Goal: Task Accomplishment & Management: Use online tool/utility

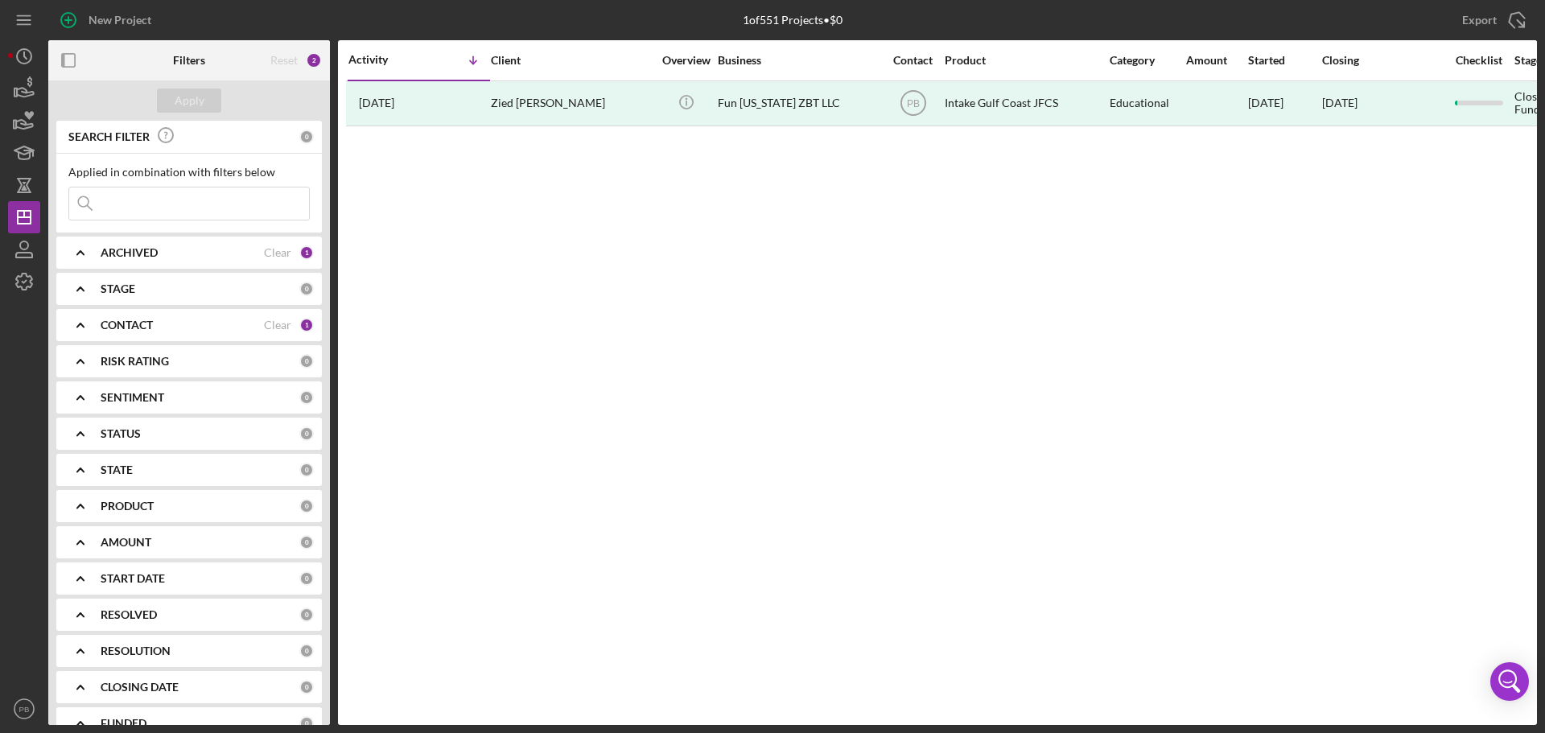
click at [127, 294] on b "STAGE" at bounding box center [118, 288] width 35 height 13
click at [126, 257] on b "ARCHIVED" at bounding box center [129, 252] width 57 height 13
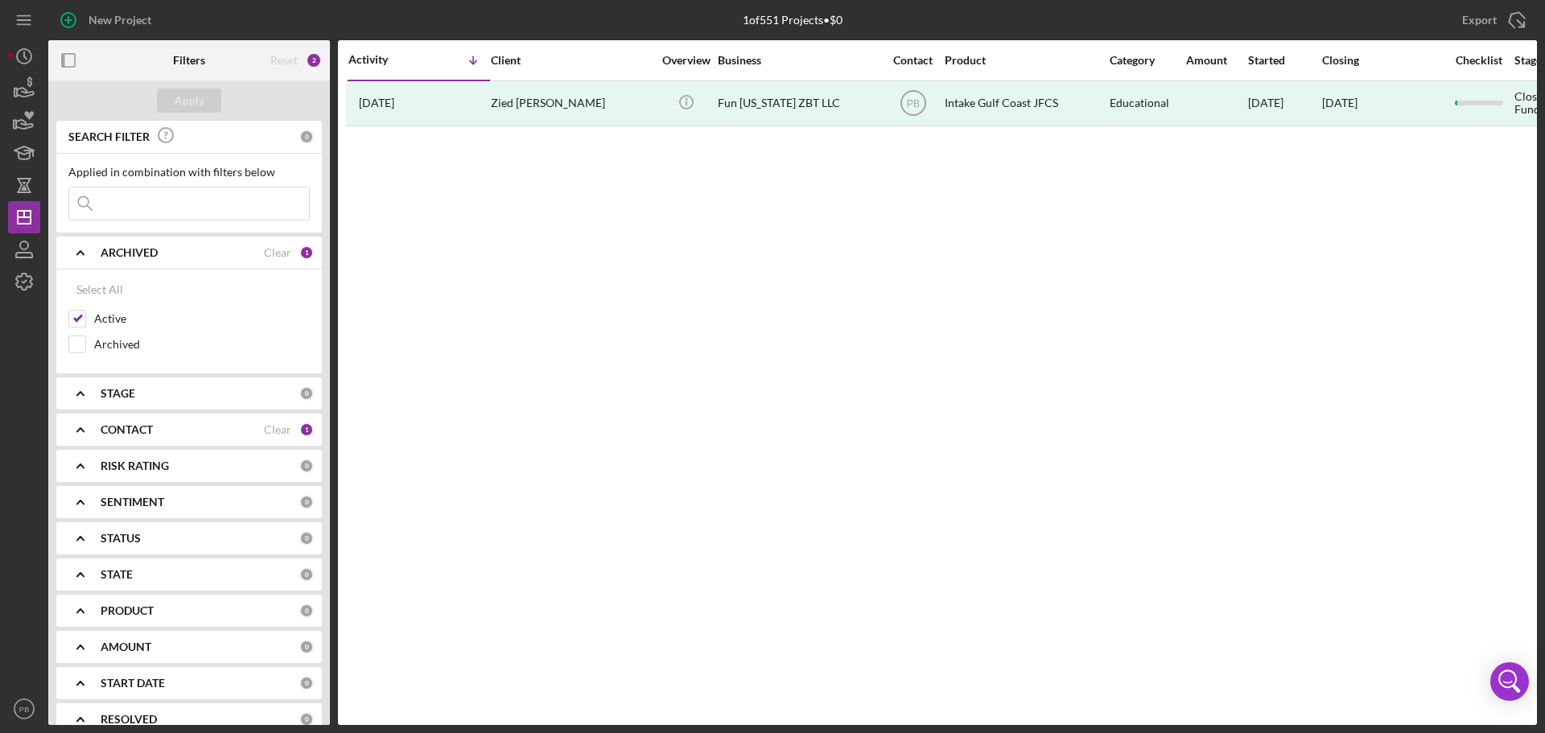
click at [126, 257] on b "ARCHIVED" at bounding box center [129, 252] width 57 height 13
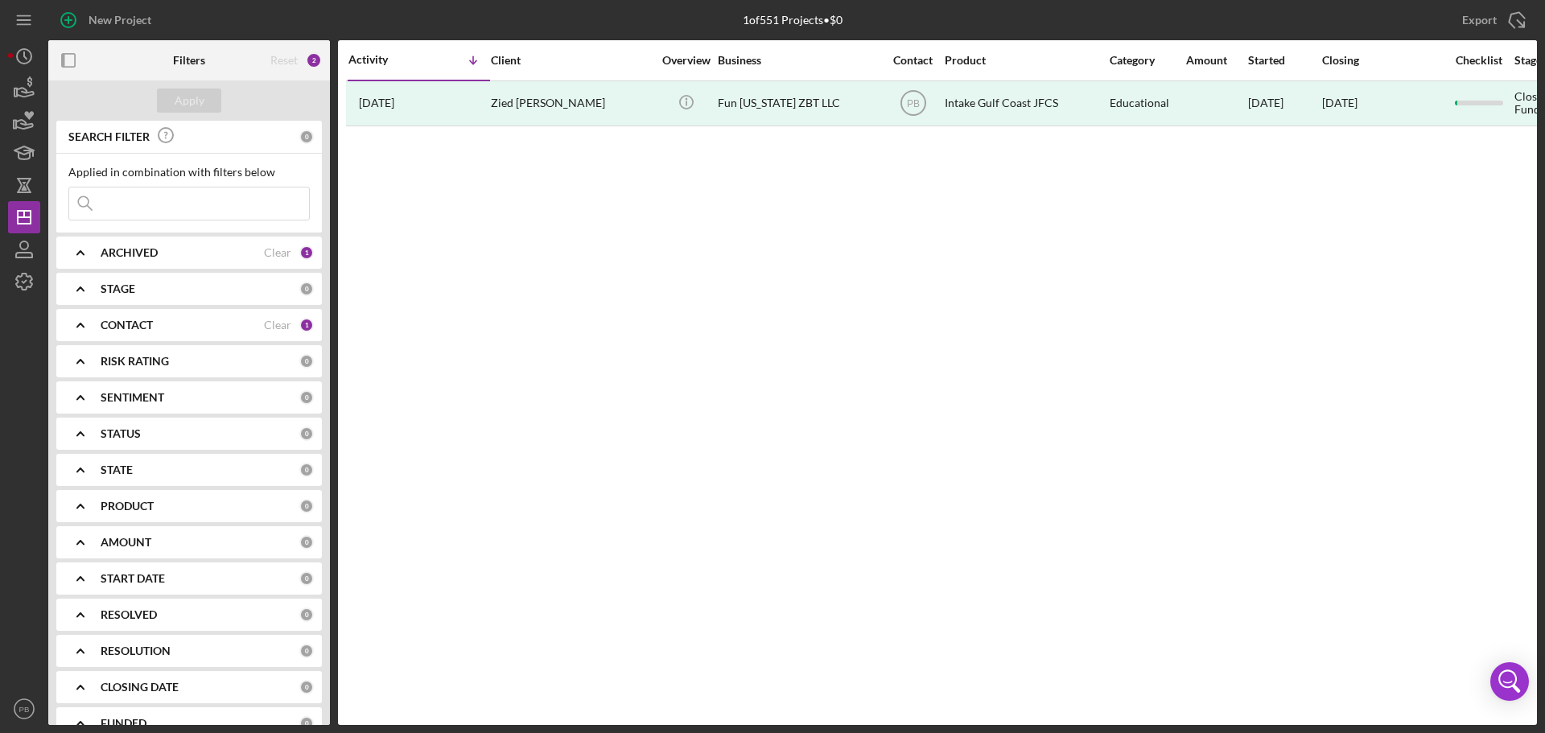
click at [149, 360] on b "RISK RATING" at bounding box center [135, 361] width 68 height 13
click at [134, 395] on b "SENTIMENT" at bounding box center [133, 397] width 64 height 13
click at [133, 401] on b "SENTIMENT" at bounding box center [133, 397] width 64 height 13
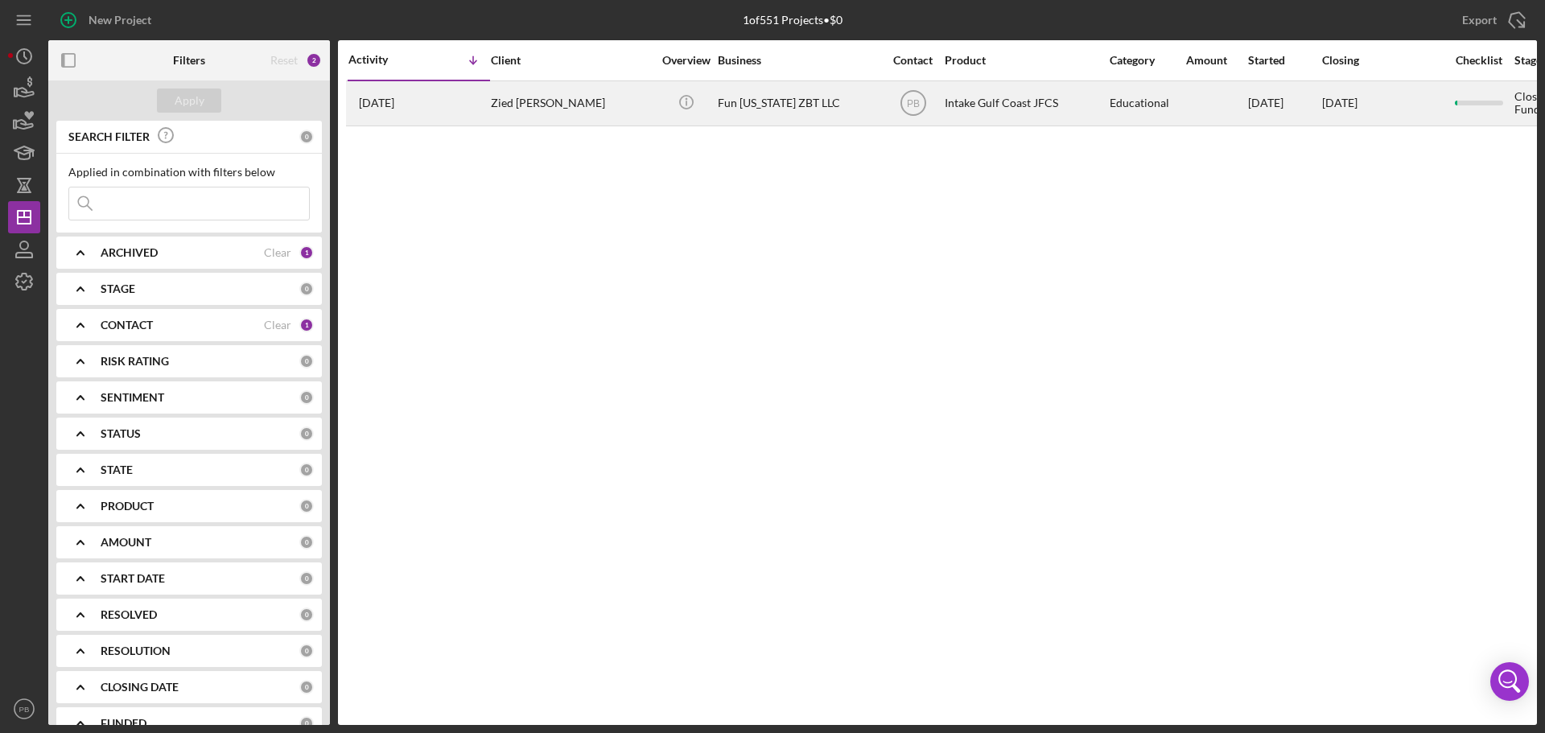
click at [542, 105] on div "Zied [PERSON_NAME]" at bounding box center [571, 103] width 161 height 43
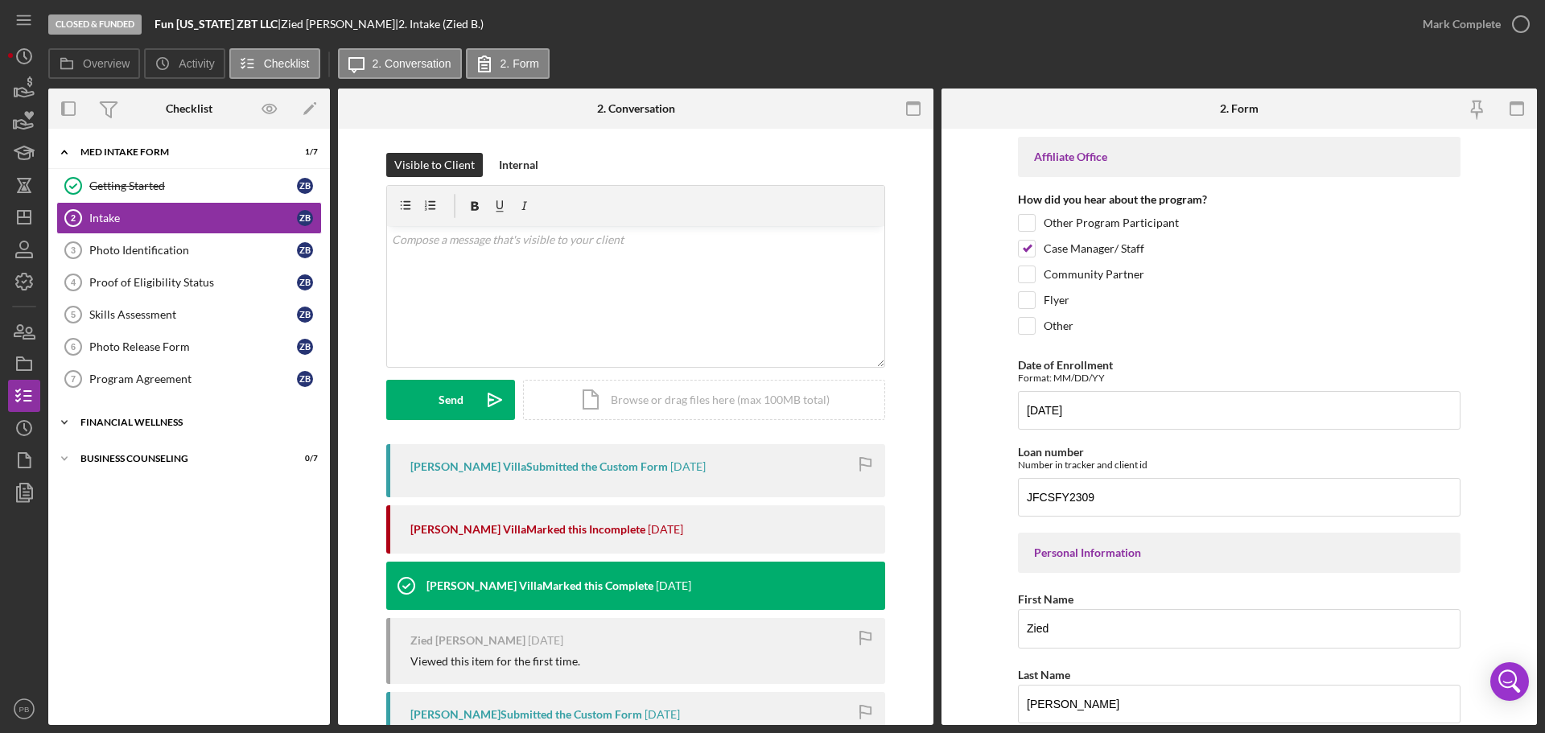
click at [134, 427] on div "Icon/Expander Financial Wellness 0 / 3" at bounding box center [189, 422] width 282 height 32
click at [127, 565] on div "Business Counseling" at bounding box center [194, 564] width 229 height 10
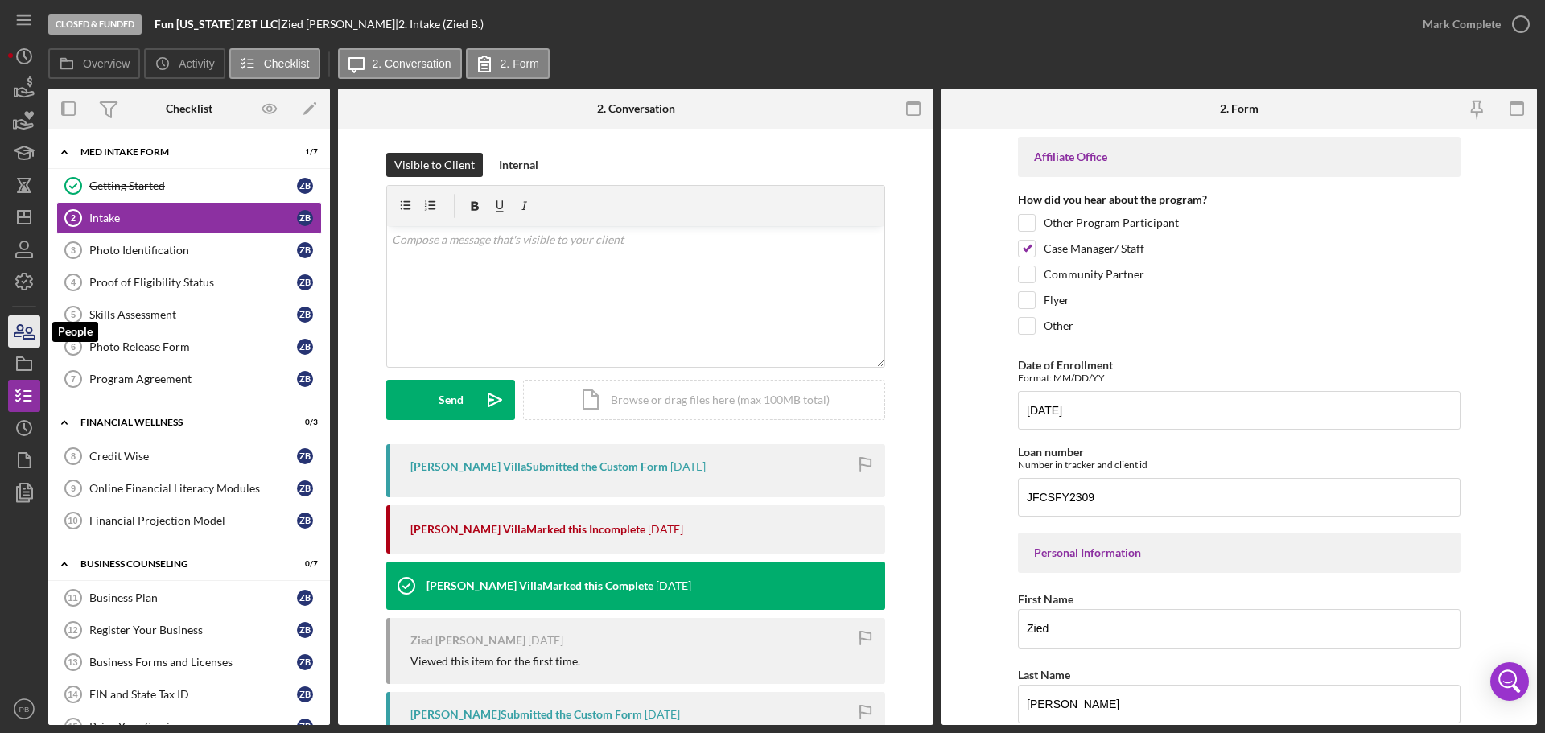
click at [23, 328] on icon "button" at bounding box center [18, 330] width 9 height 11
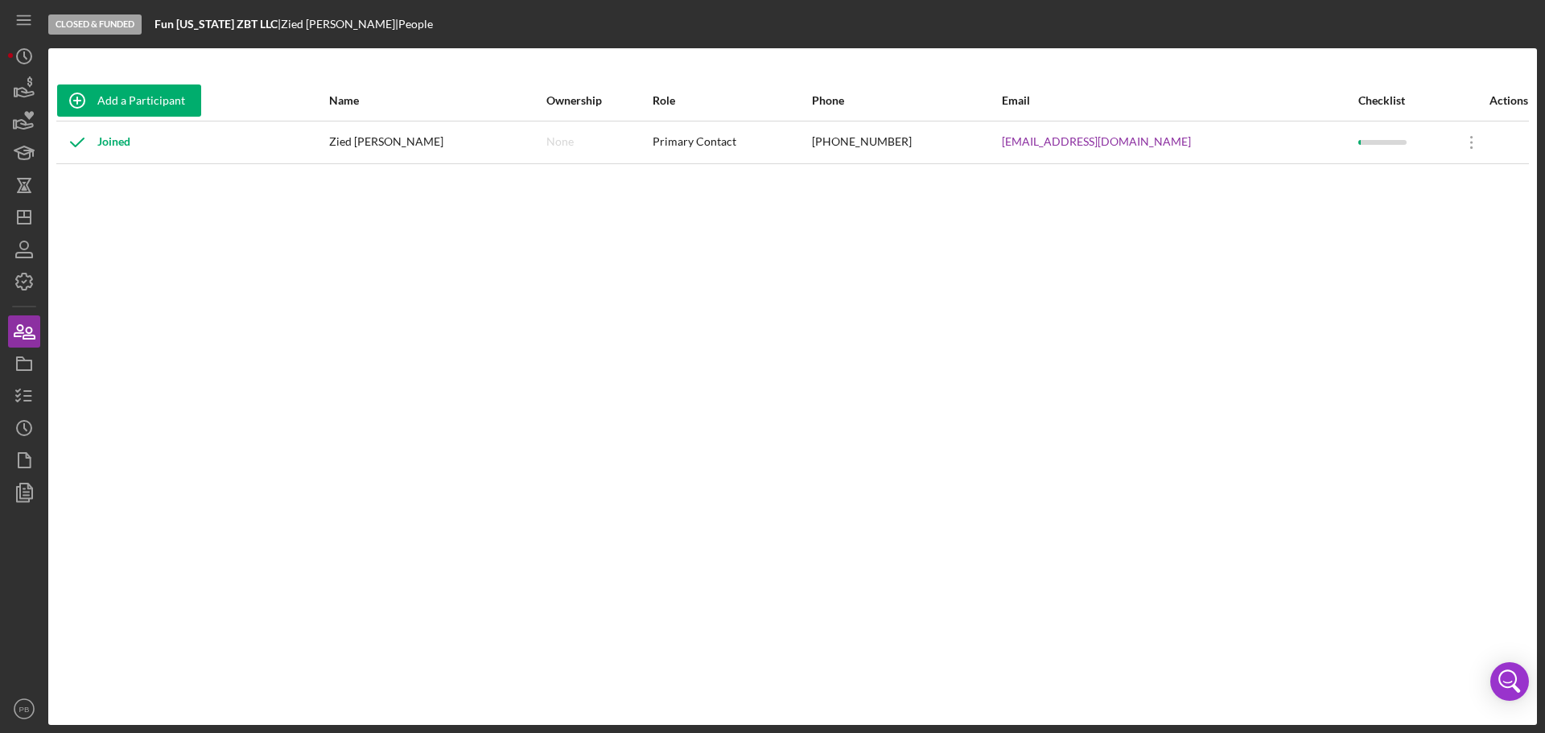
click at [191, 270] on div "Add a Participant Name Ownership Role Phone Email Checklist Actions Joined Zied…" at bounding box center [792, 386] width 1489 height 612
click at [24, 60] on icon "Icon/History" at bounding box center [24, 56] width 40 height 40
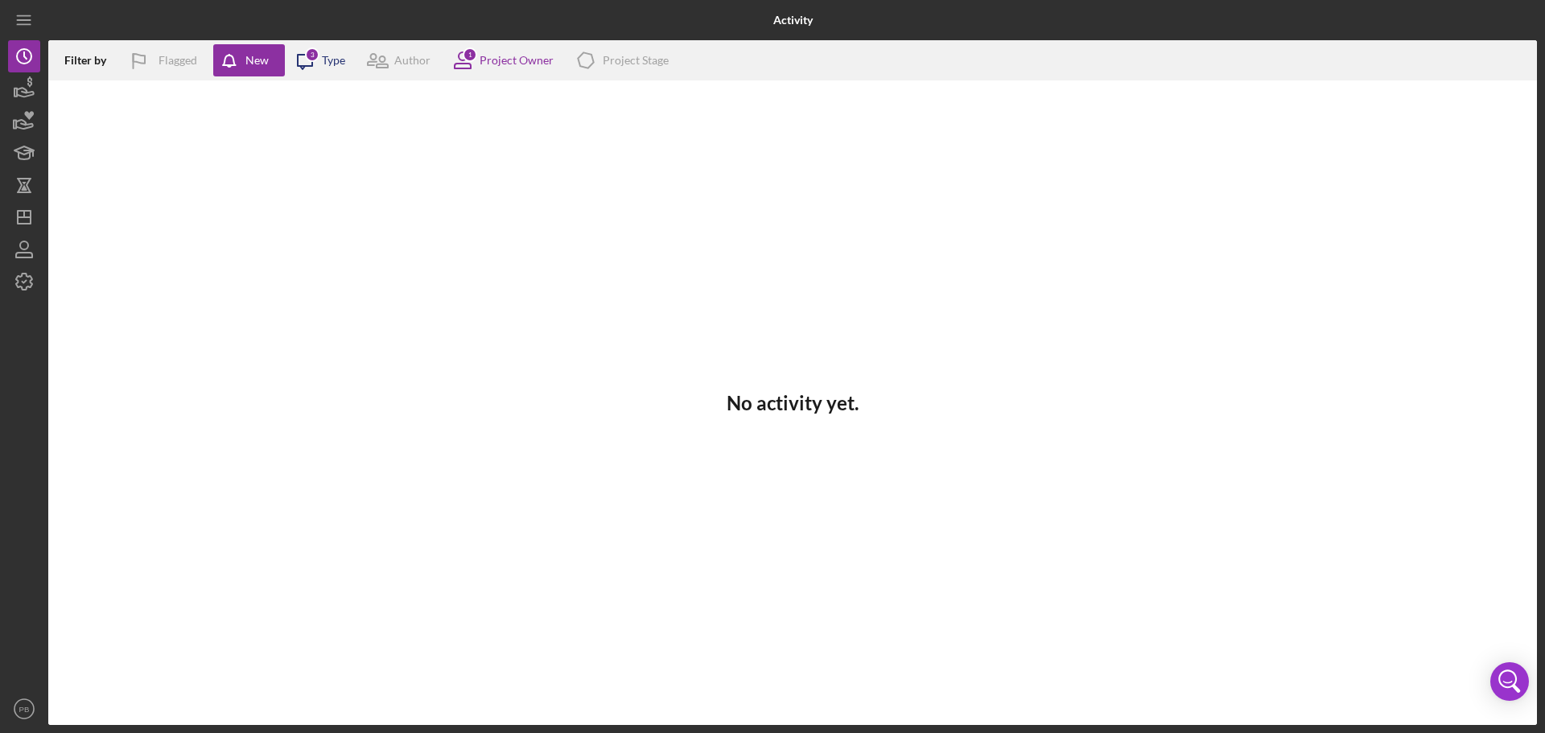
click at [322, 57] on icon "Icon/Message" at bounding box center [305, 60] width 40 height 40
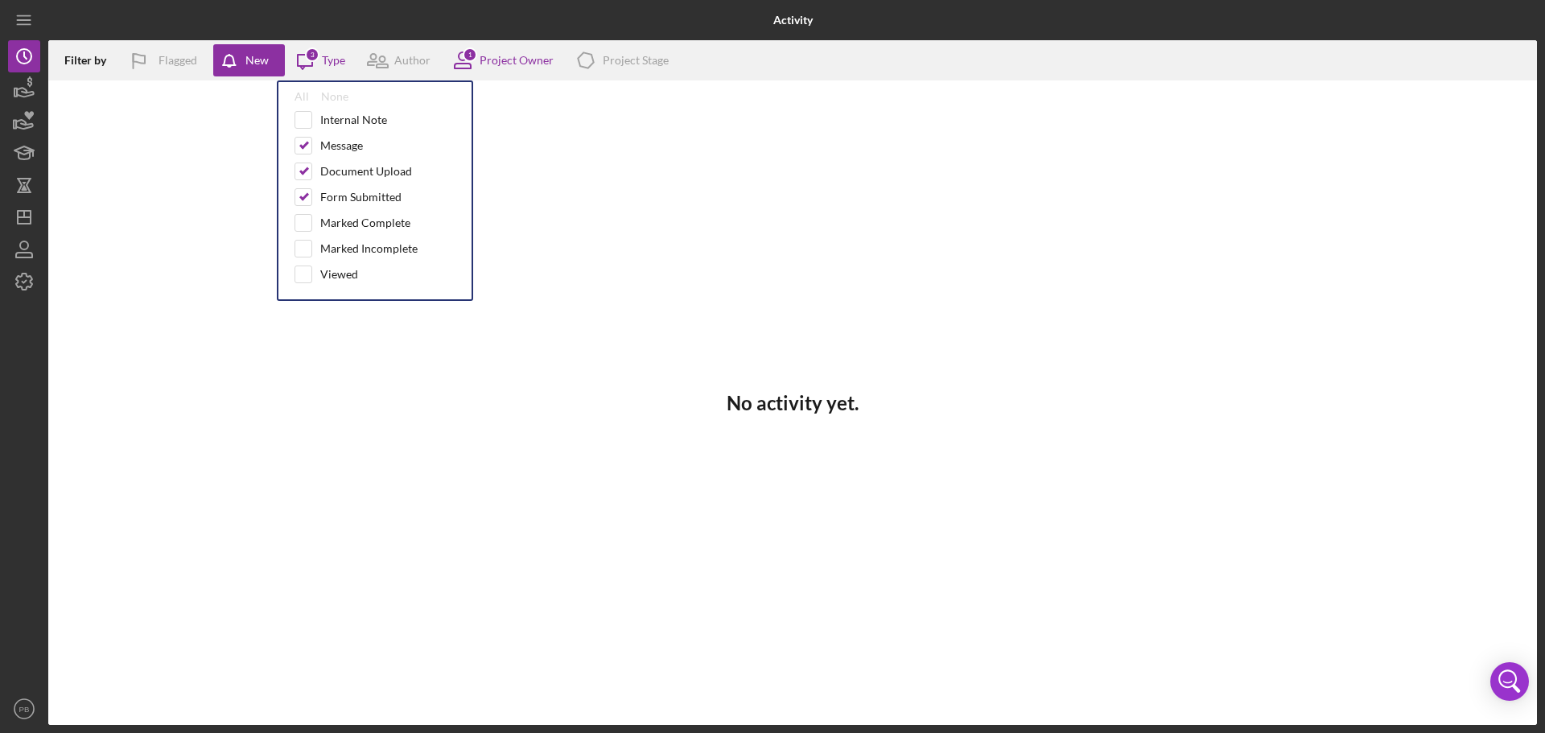
drag, startPoint x: 586, startPoint y: 157, endPoint x: 569, endPoint y: 129, distance: 32.8
click at [586, 156] on div "No activity yet." at bounding box center [792, 402] width 1489 height 644
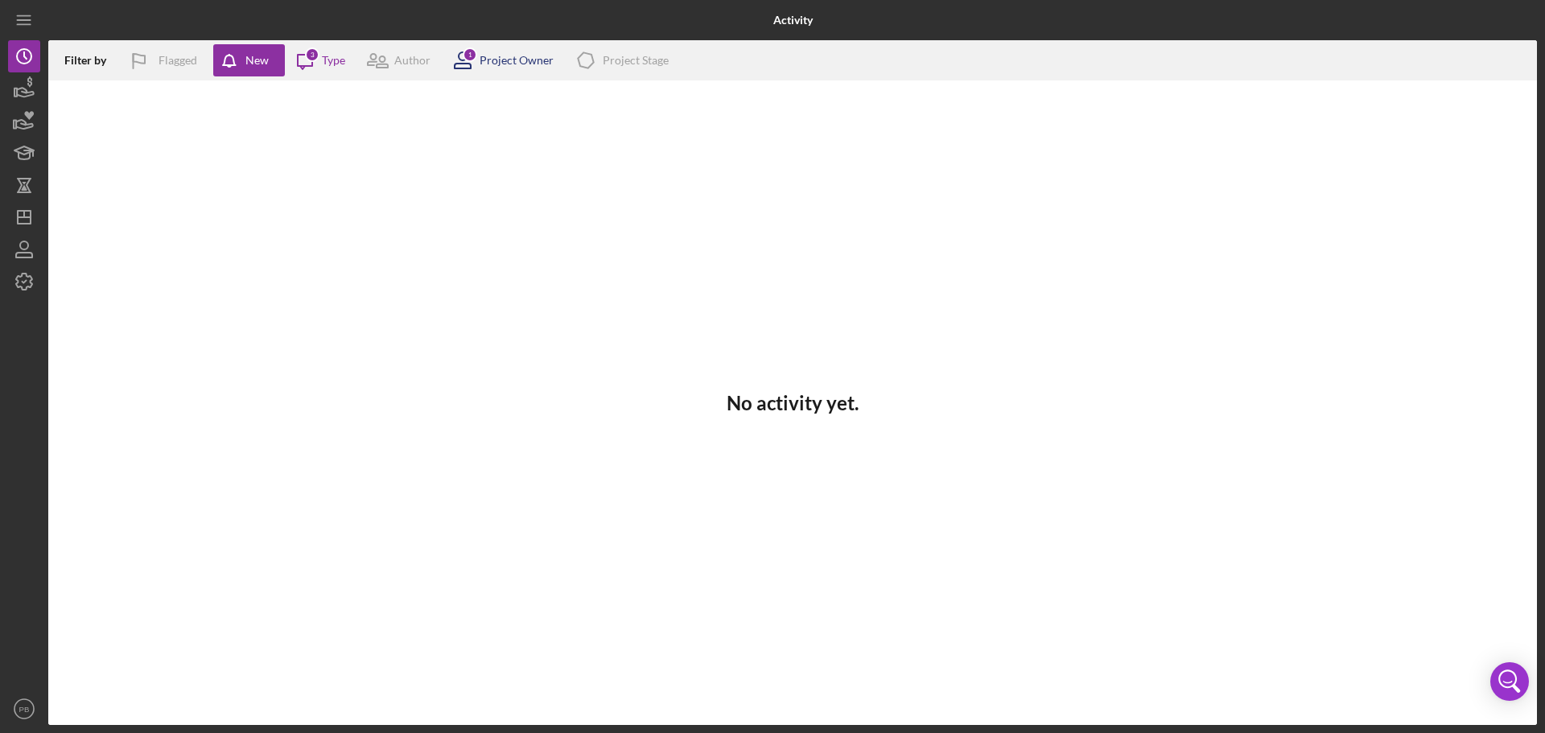
click at [513, 54] on div "Project Owner" at bounding box center [517, 60] width 74 height 13
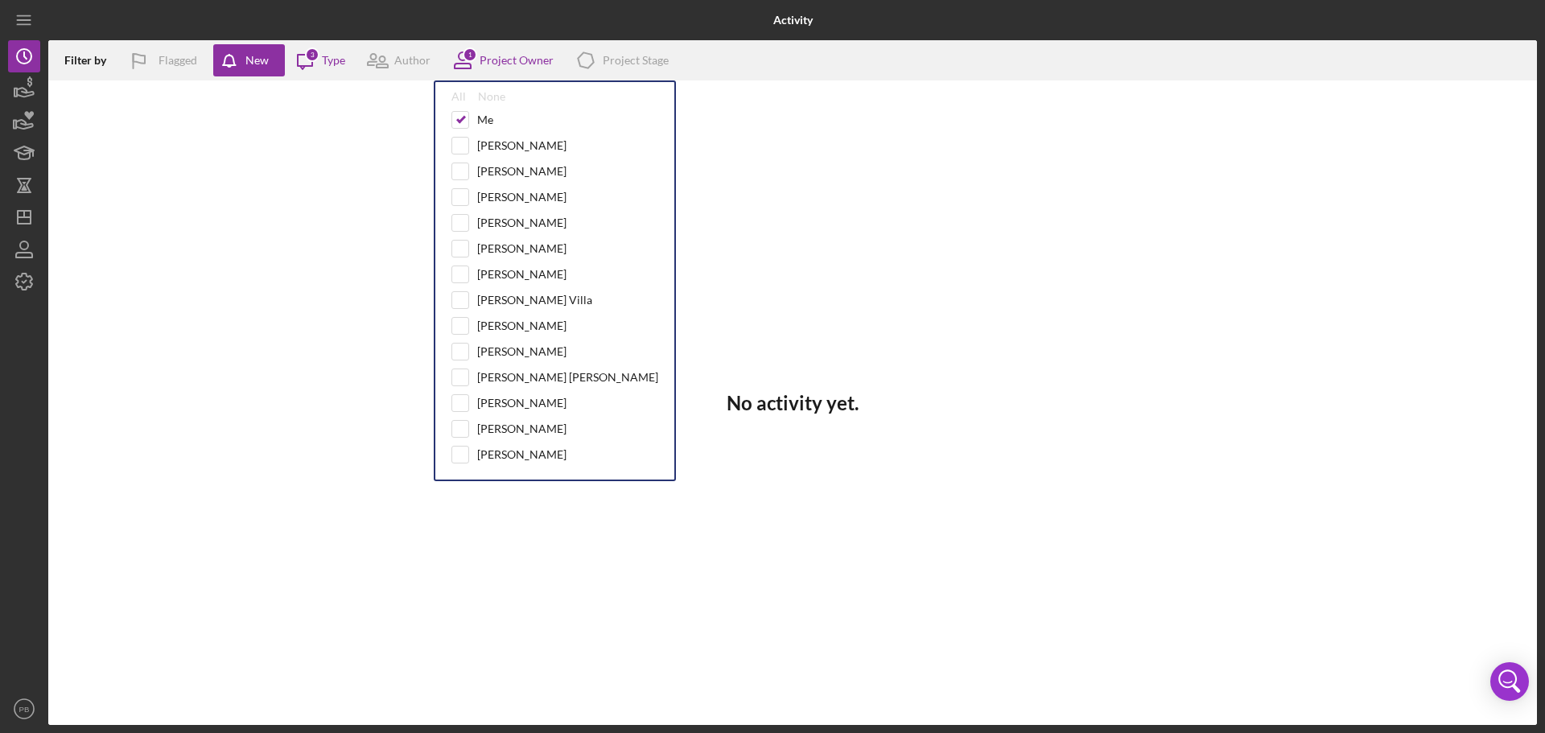
click at [216, 184] on div "No activity yet." at bounding box center [792, 402] width 1489 height 644
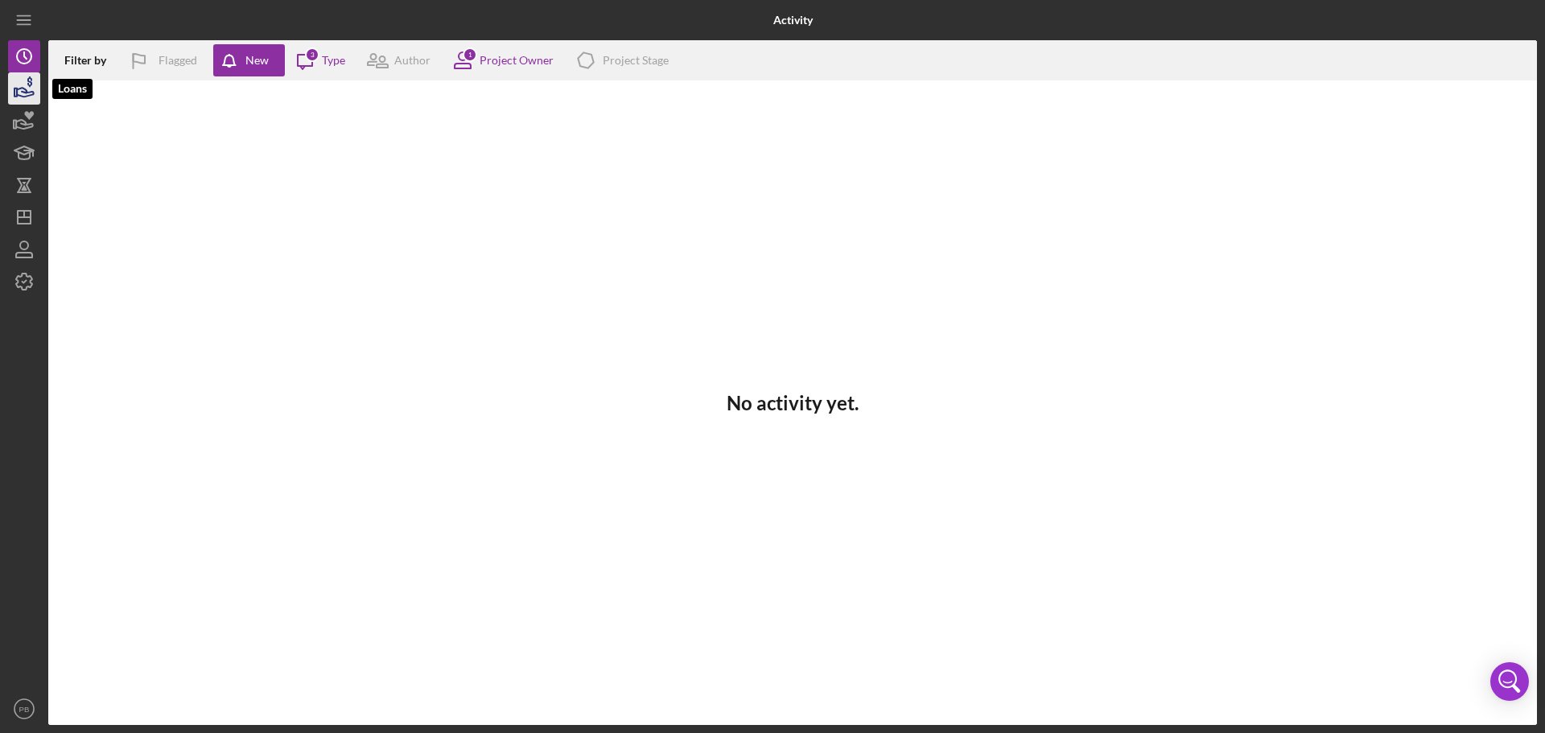
click at [19, 84] on icon "button" at bounding box center [24, 88] width 40 height 40
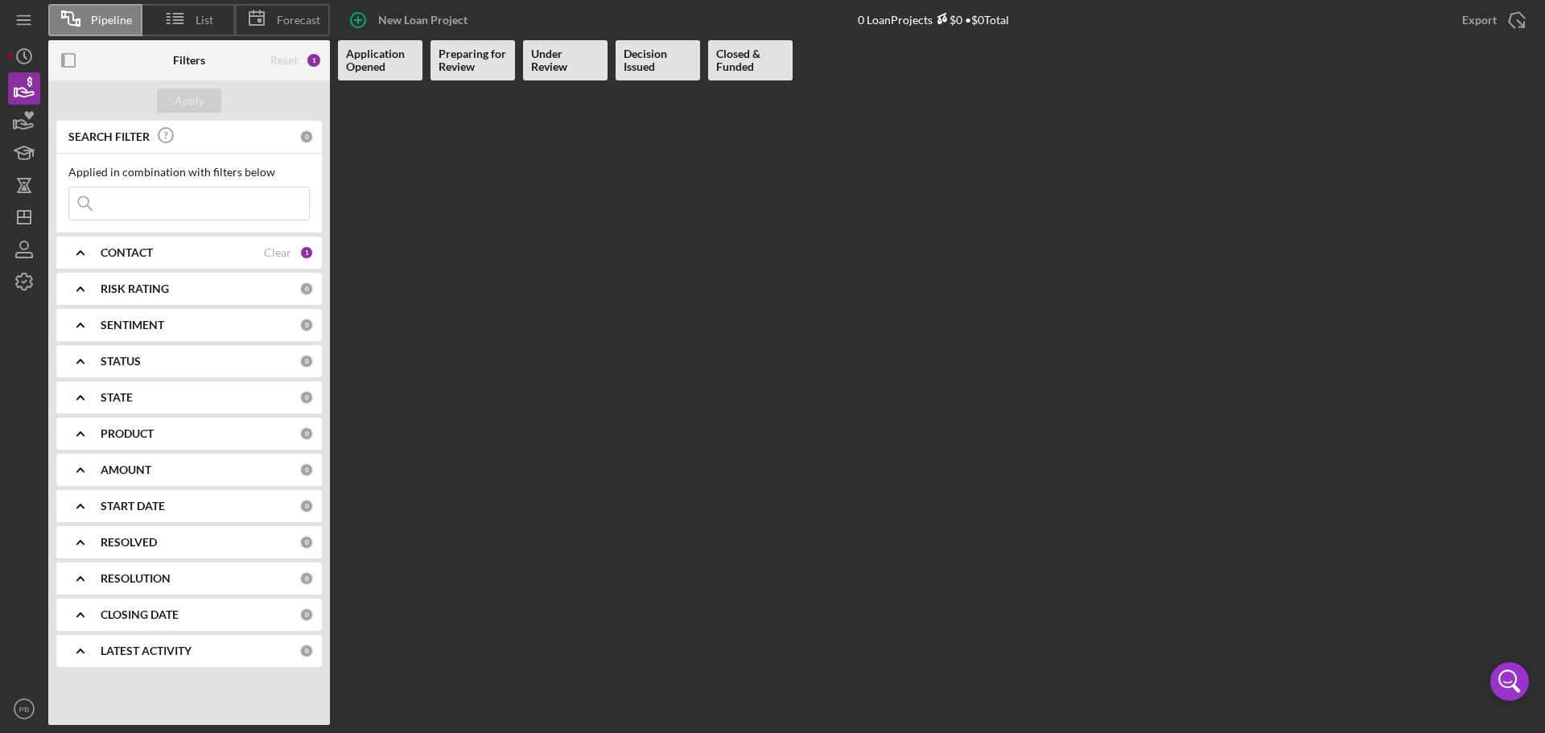
click at [517, 175] on div at bounding box center [937, 402] width 1199 height 644
click at [176, 17] on line at bounding box center [178, 17] width 10 height 0
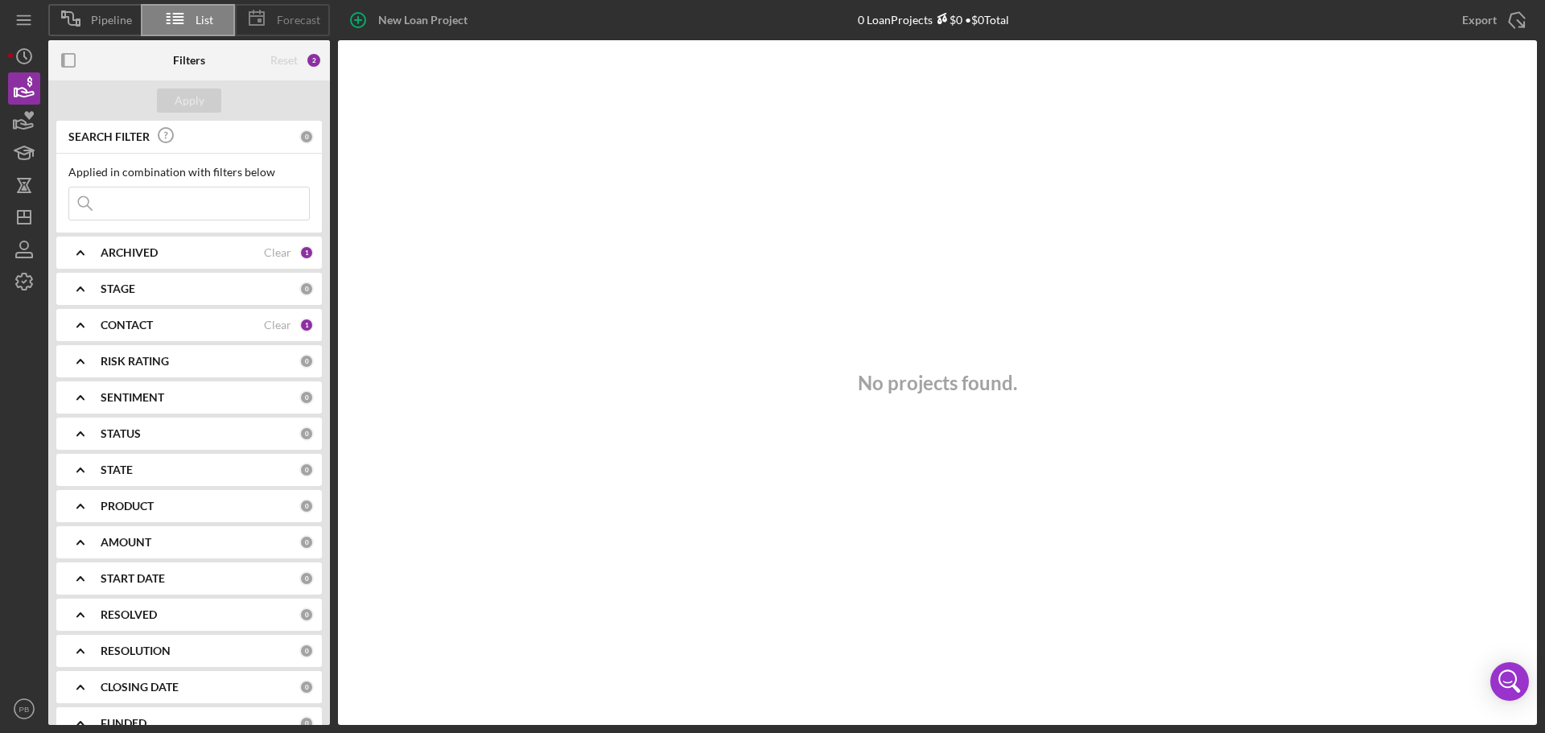
click at [253, 18] on icon at bounding box center [257, 18] width 40 height 40
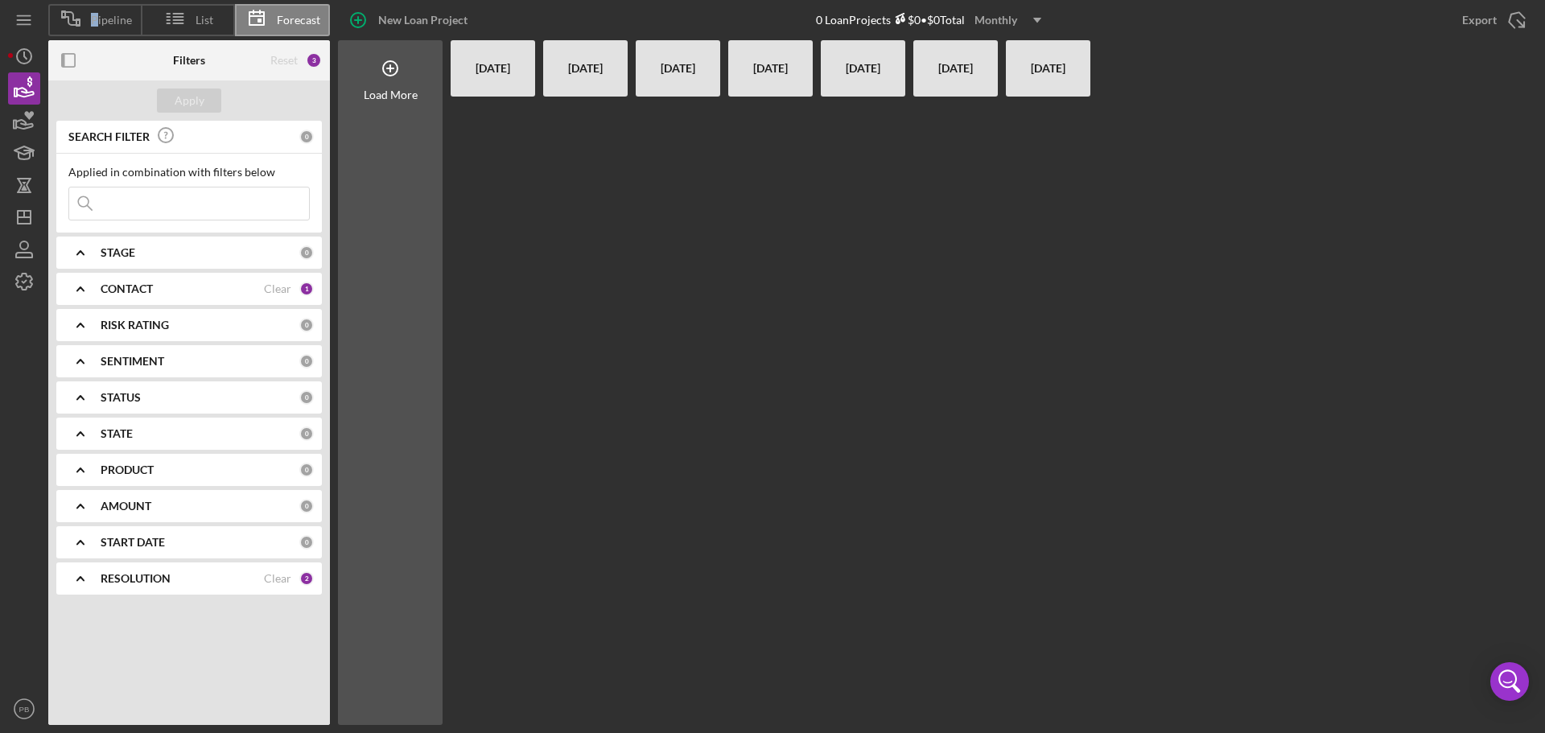
click at [95, 23] on span "Pipeline" at bounding box center [111, 20] width 41 height 13
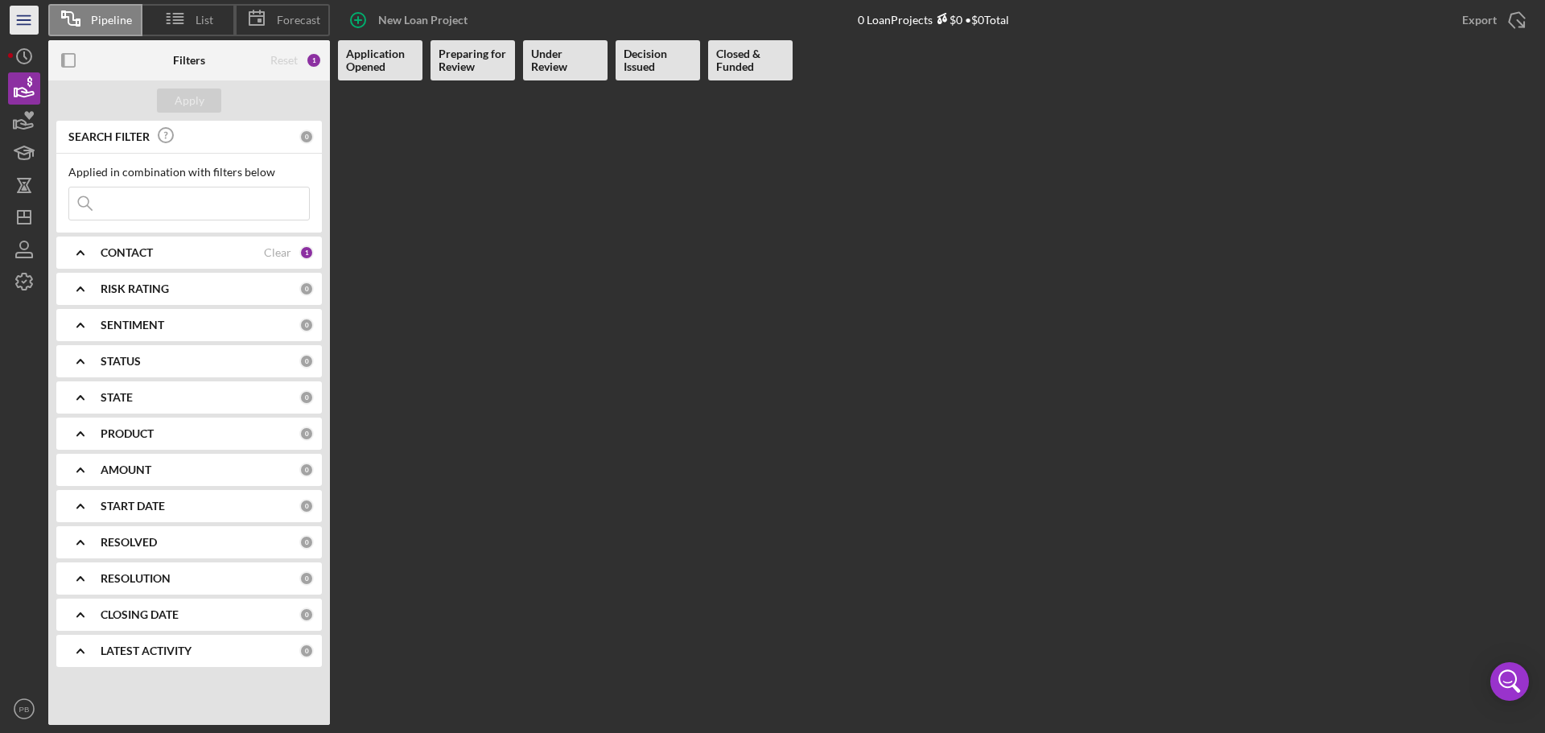
click at [26, 20] on line "button" at bounding box center [23, 20] width 13 height 0
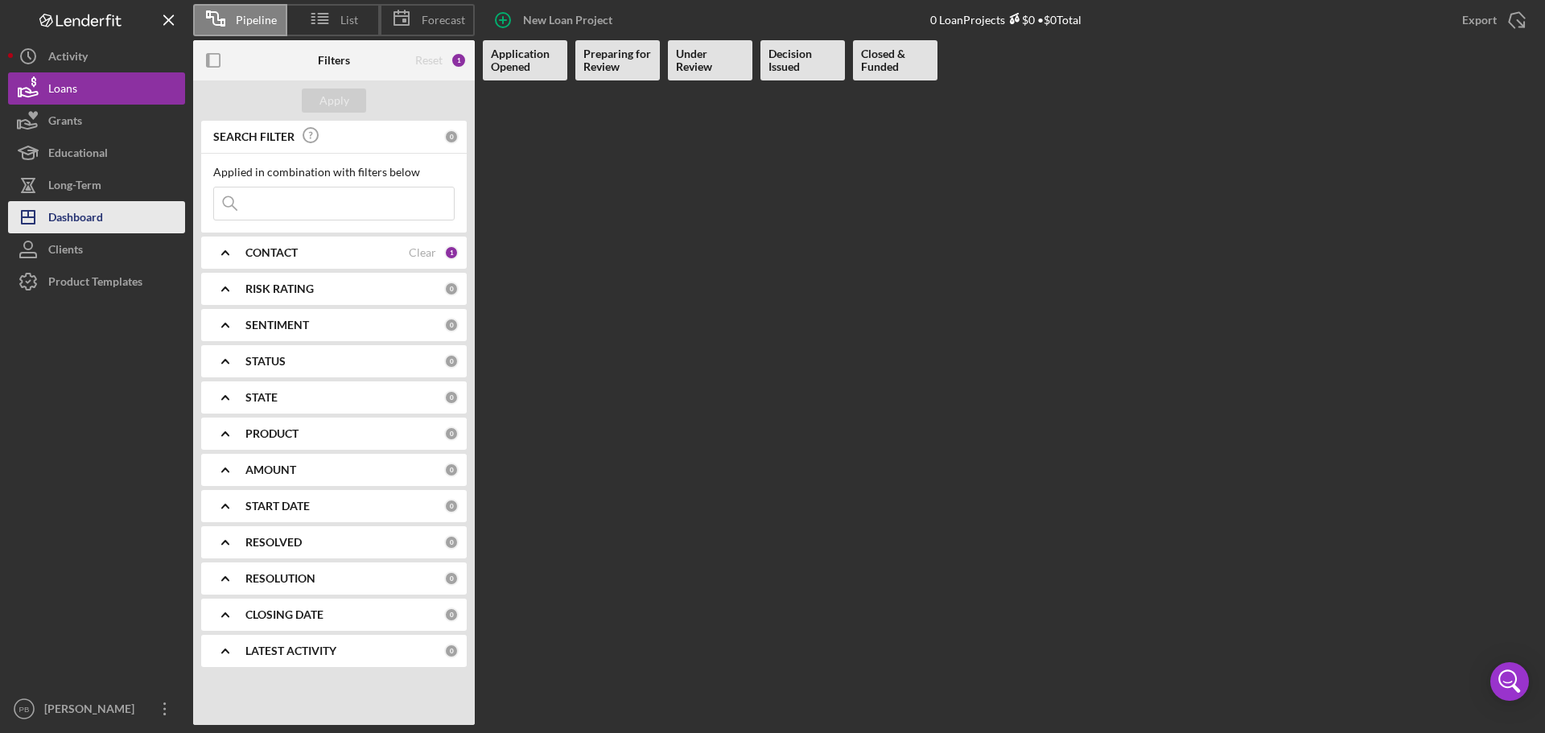
click at [92, 220] on div "Dashboard" at bounding box center [75, 219] width 55 height 36
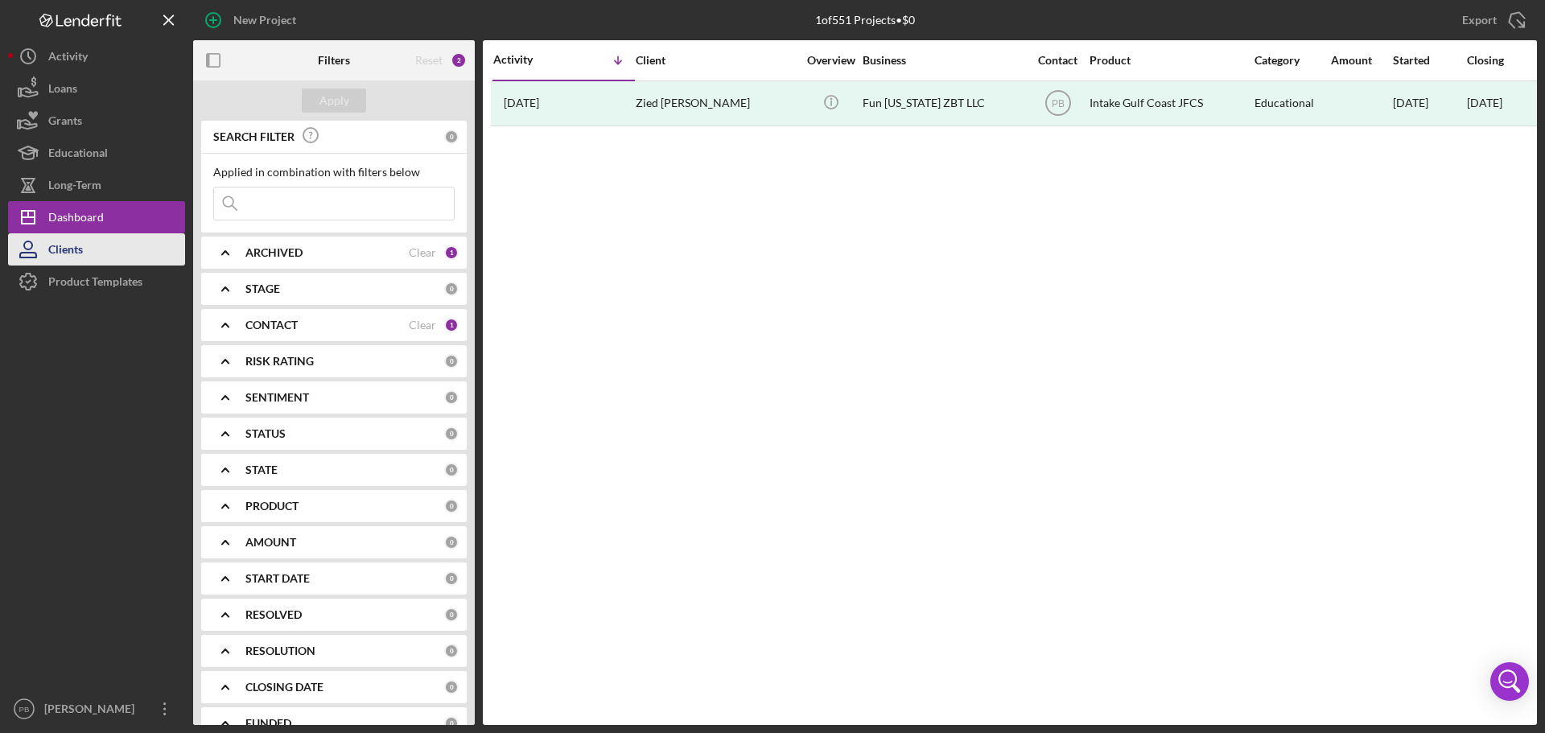
click at [33, 253] on icon "button" at bounding box center [28, 255] width 16 height 5
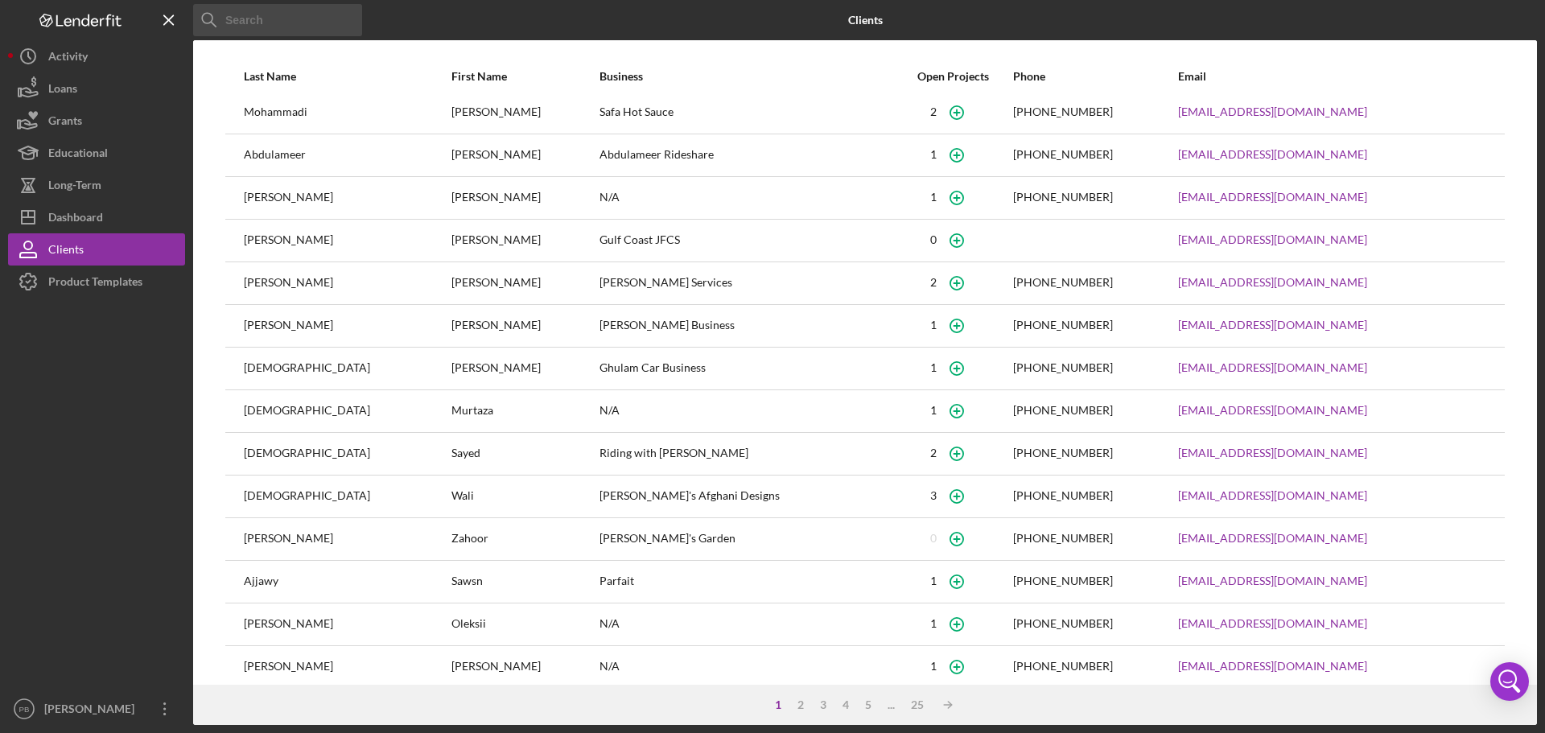
scroll to position [68, 0]
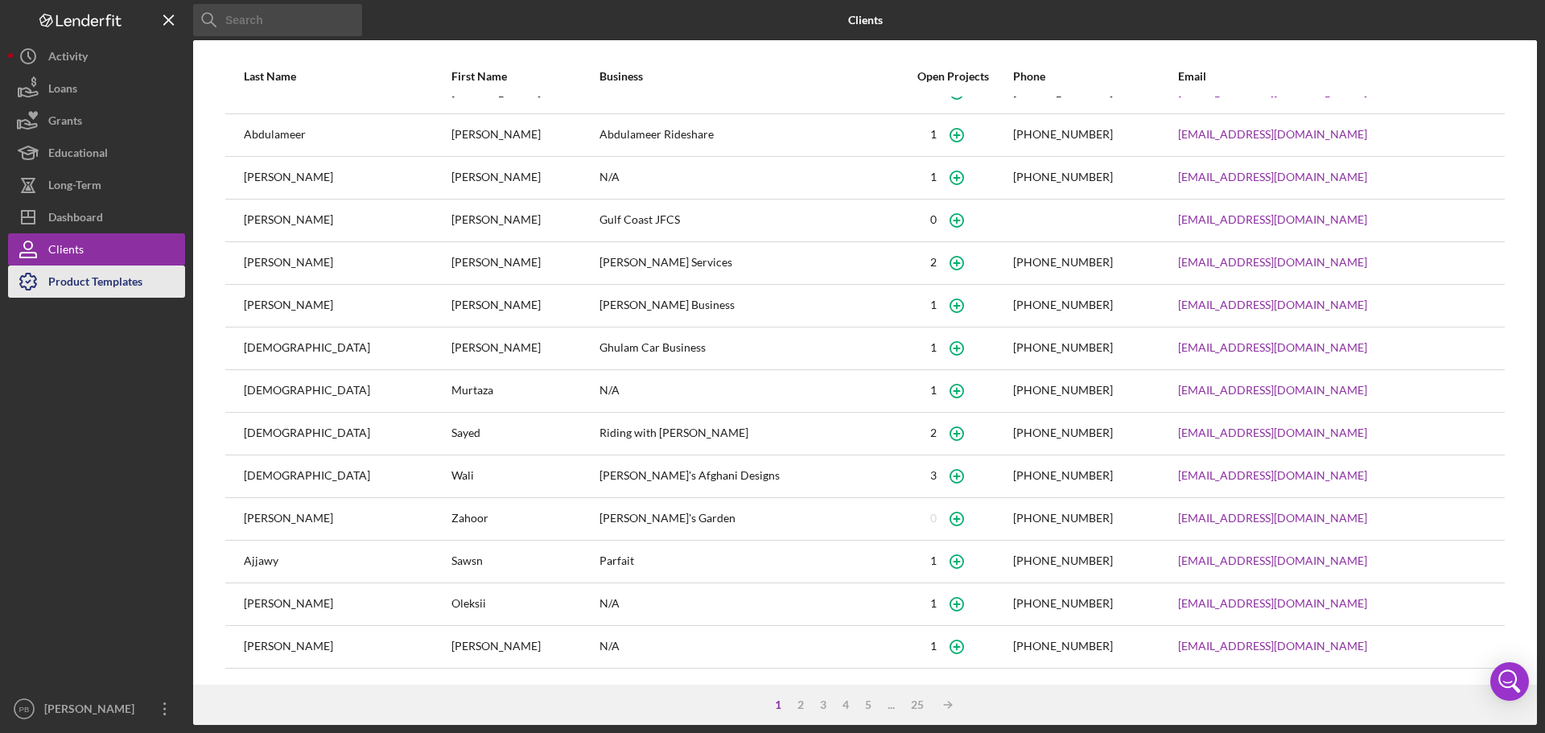
click at [96, 286] on div "Product Templates" at bounding box center [95, 284] width 94 height 36
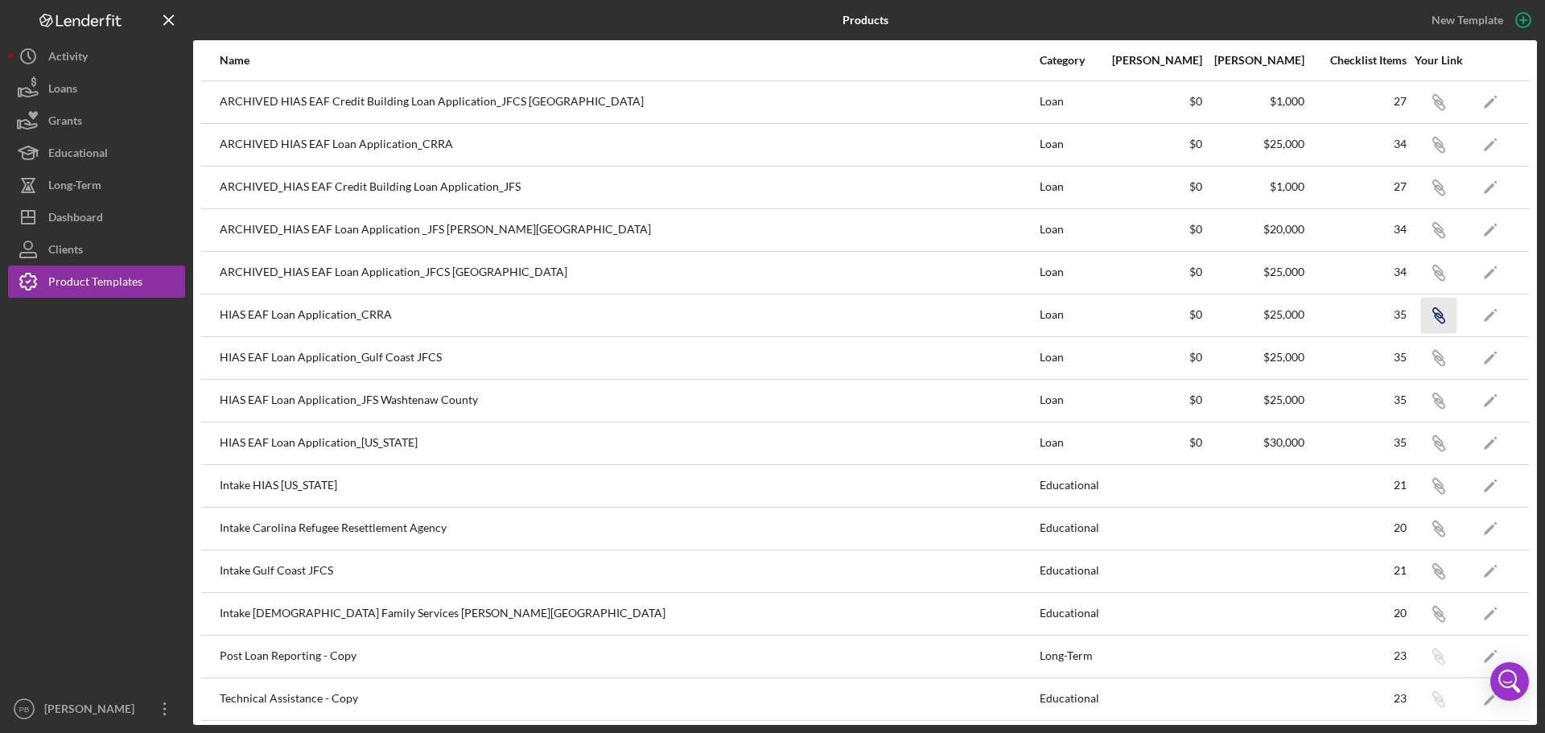
click at [1432, 105] on icon "button" at bounding box center [1437, 100] width 10 height 10
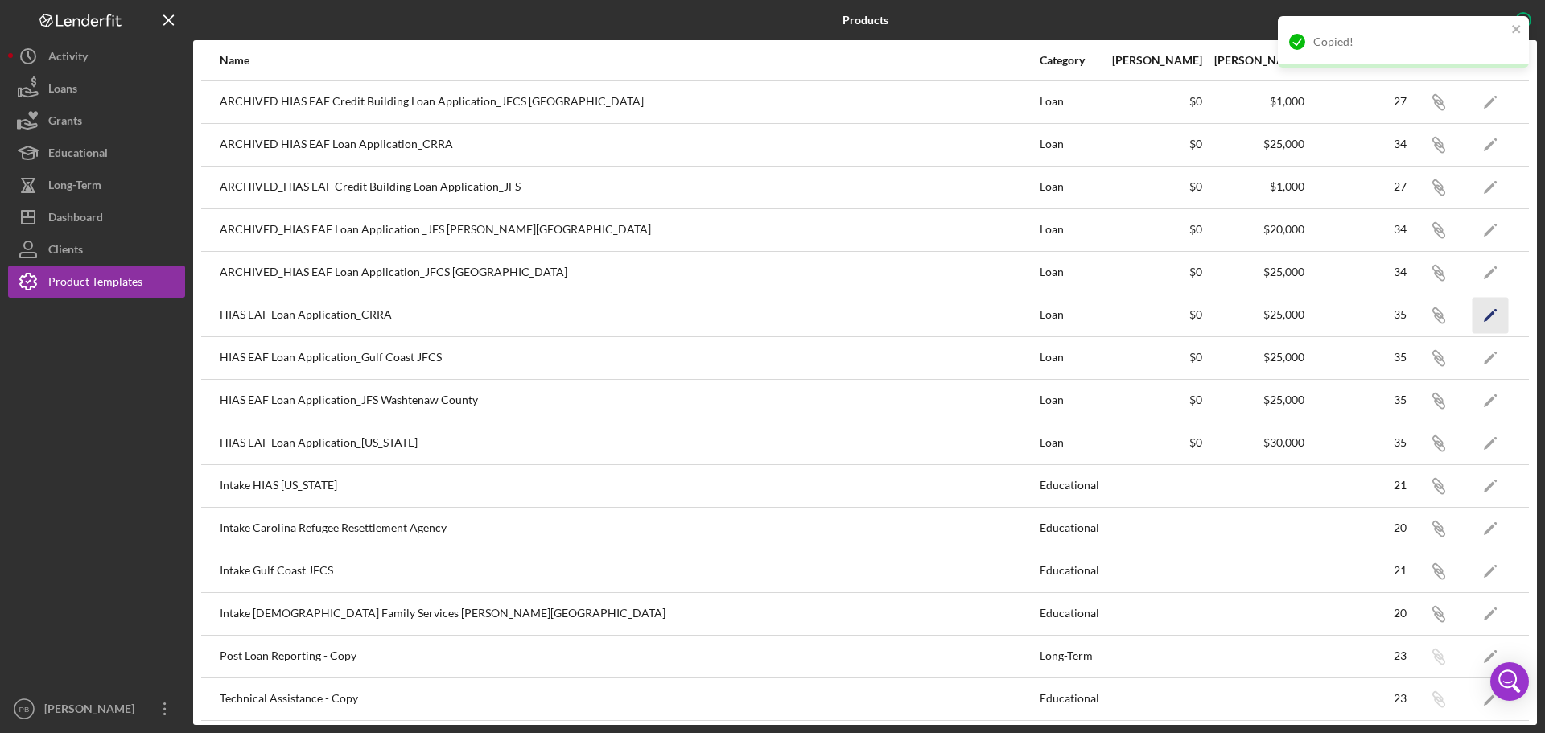
click at [1472, 314] on icon "Icon/Edit" at bounding box center [1490, 315] width 36 height 36
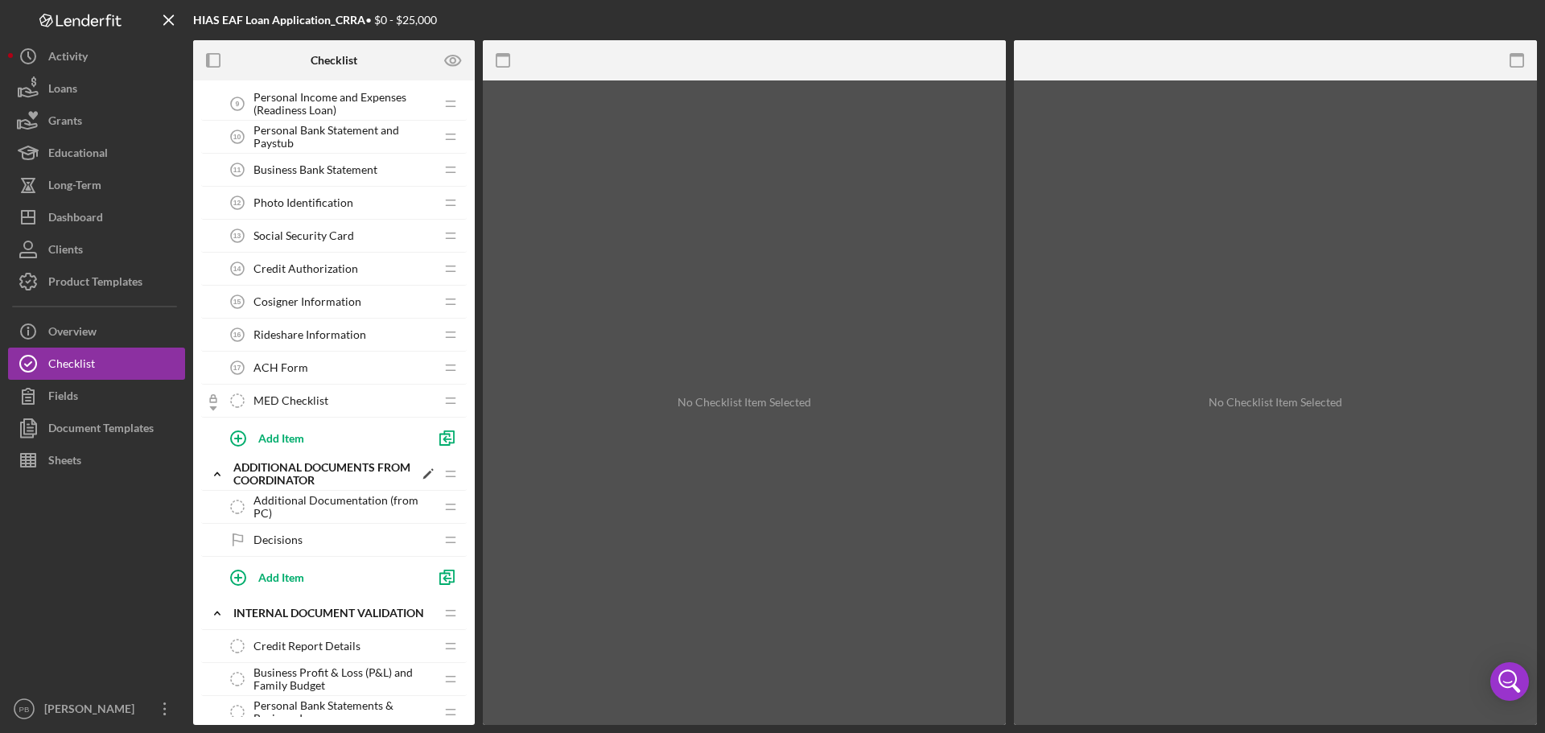
scroll to position [402, 0]
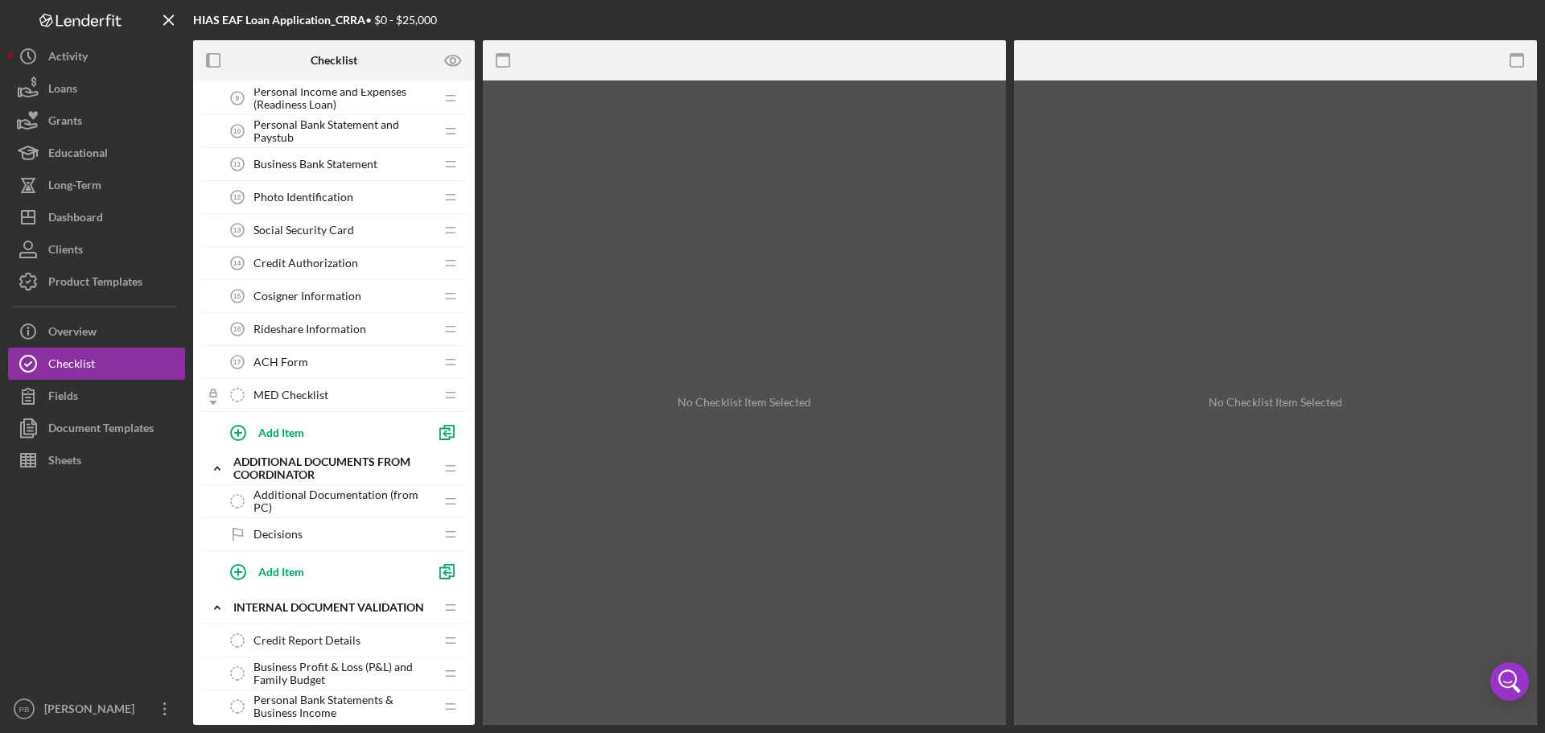
click at [313, 267] on span "Credit Authorization" at bounding box center [305, 263] width 105 height 13
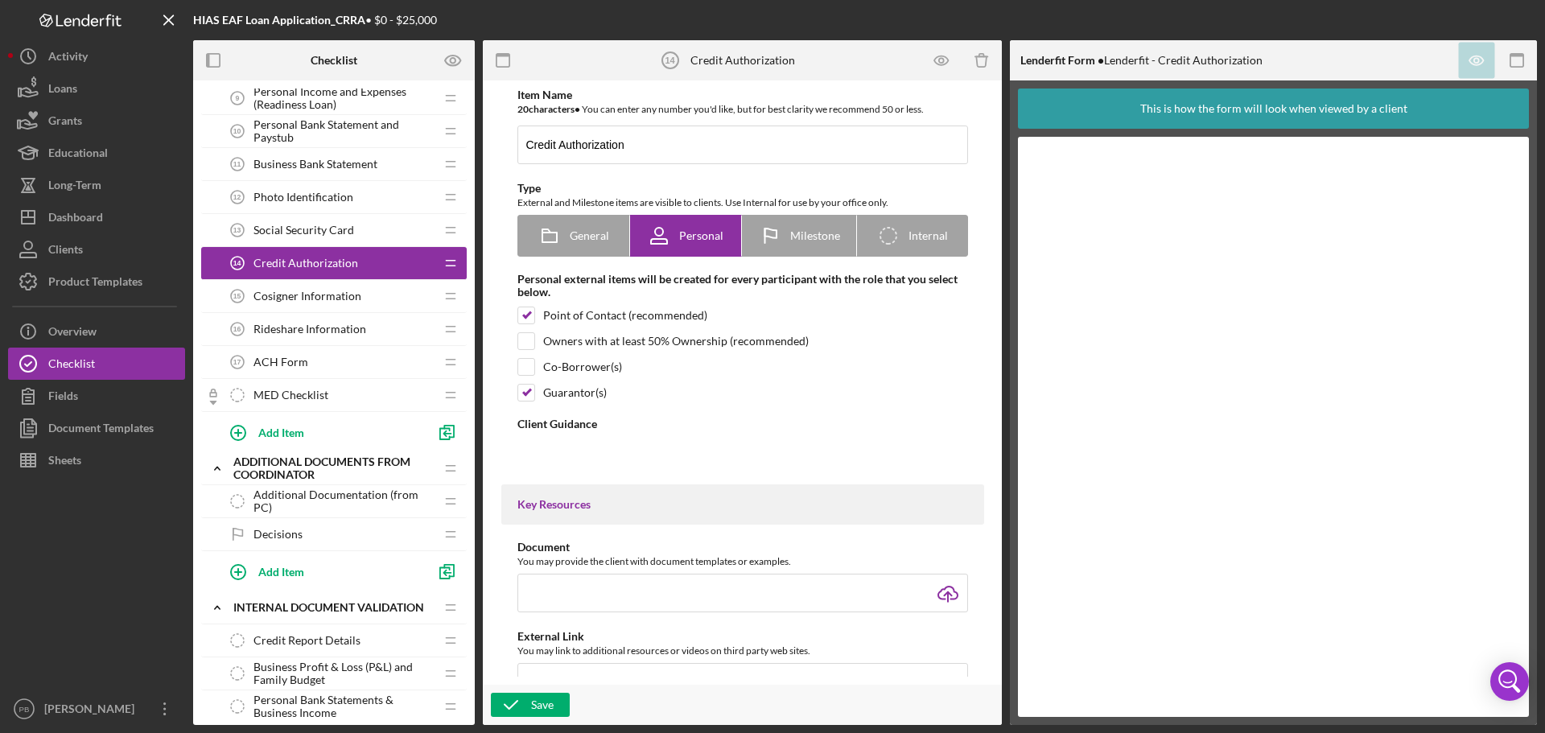
type textarea "<div> <div>Select "Complete the Form" and electronically sign the Credit Author…"
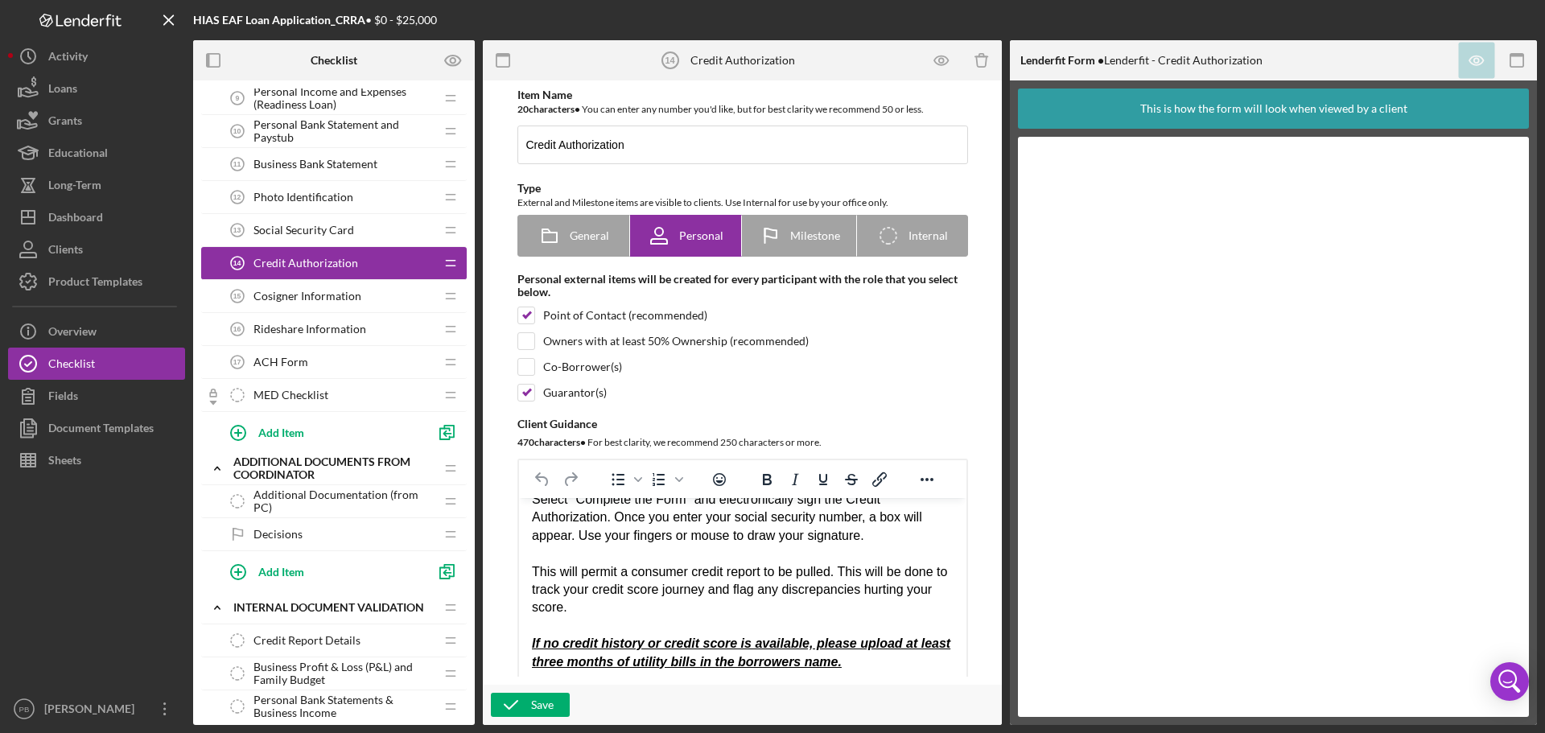
scroll to position [26, 0]
